Goal: Navigation & Orientation: Find specific page/section

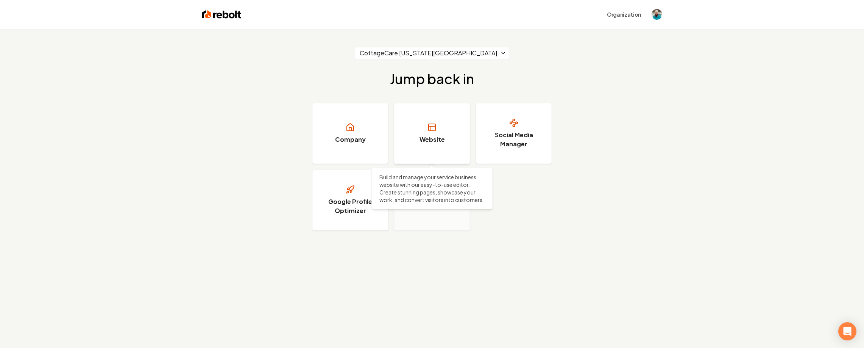
click at [439, 113] on link "Website" at bounding box center [432, 133] width 76 height 61
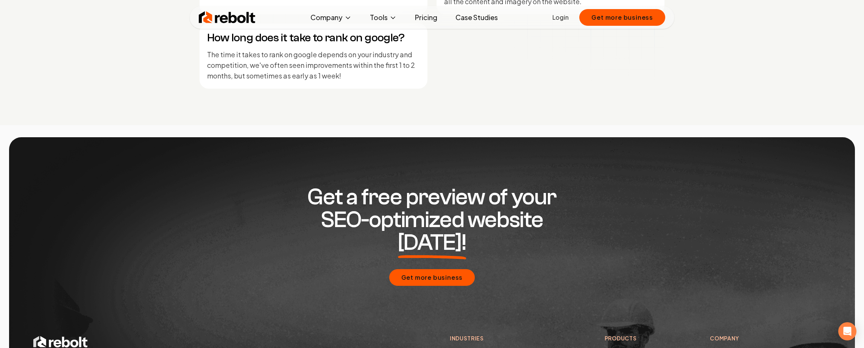
scroll to position [3668, 0]
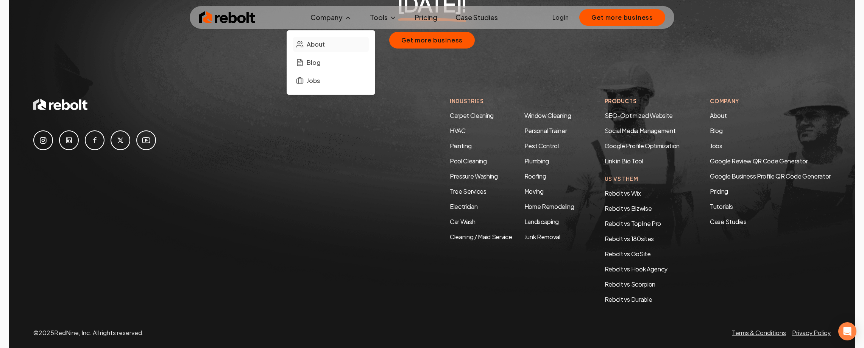
click at [325, 44] on span "About" at bounding box center [316, 44] width 18 height 9
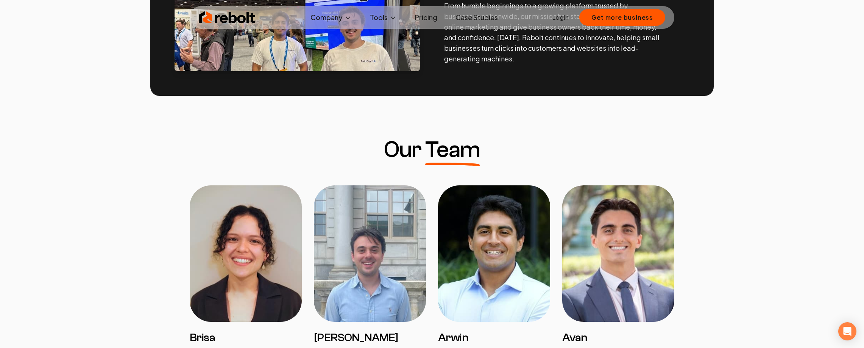
scroll to position [444, 0]
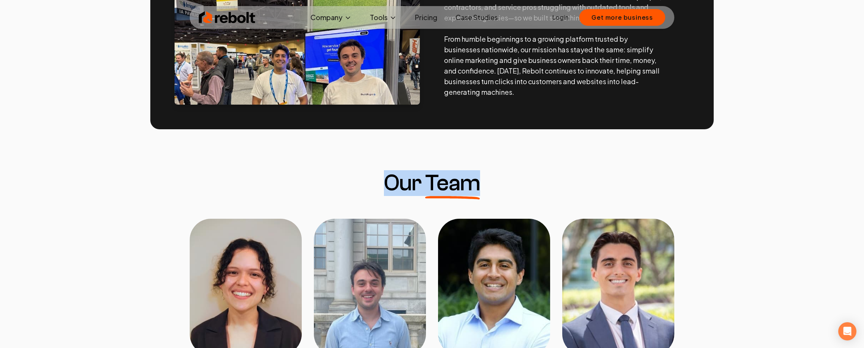
drag, startPoint x: 389, startPoint y: 181, endPoint x: 473, endPoint y: 181, distance: 83.7
click at [473, 181] on h3 "Our Team" at bounding box center [432, 183] width 96 height 23
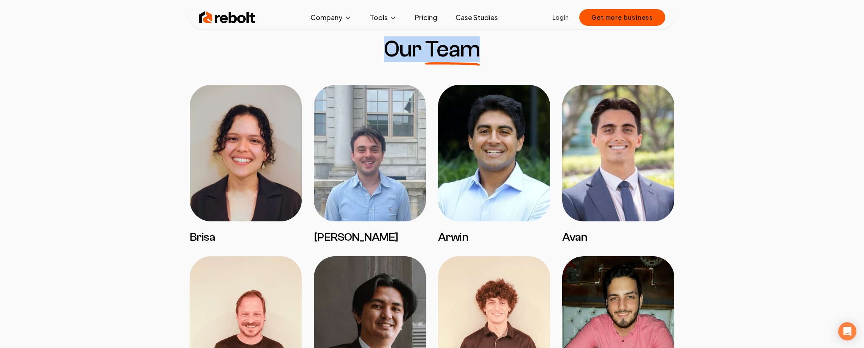
scroll to position [489, 0]
